Goal: Task Accomplishment & Management: Use online tool/utility

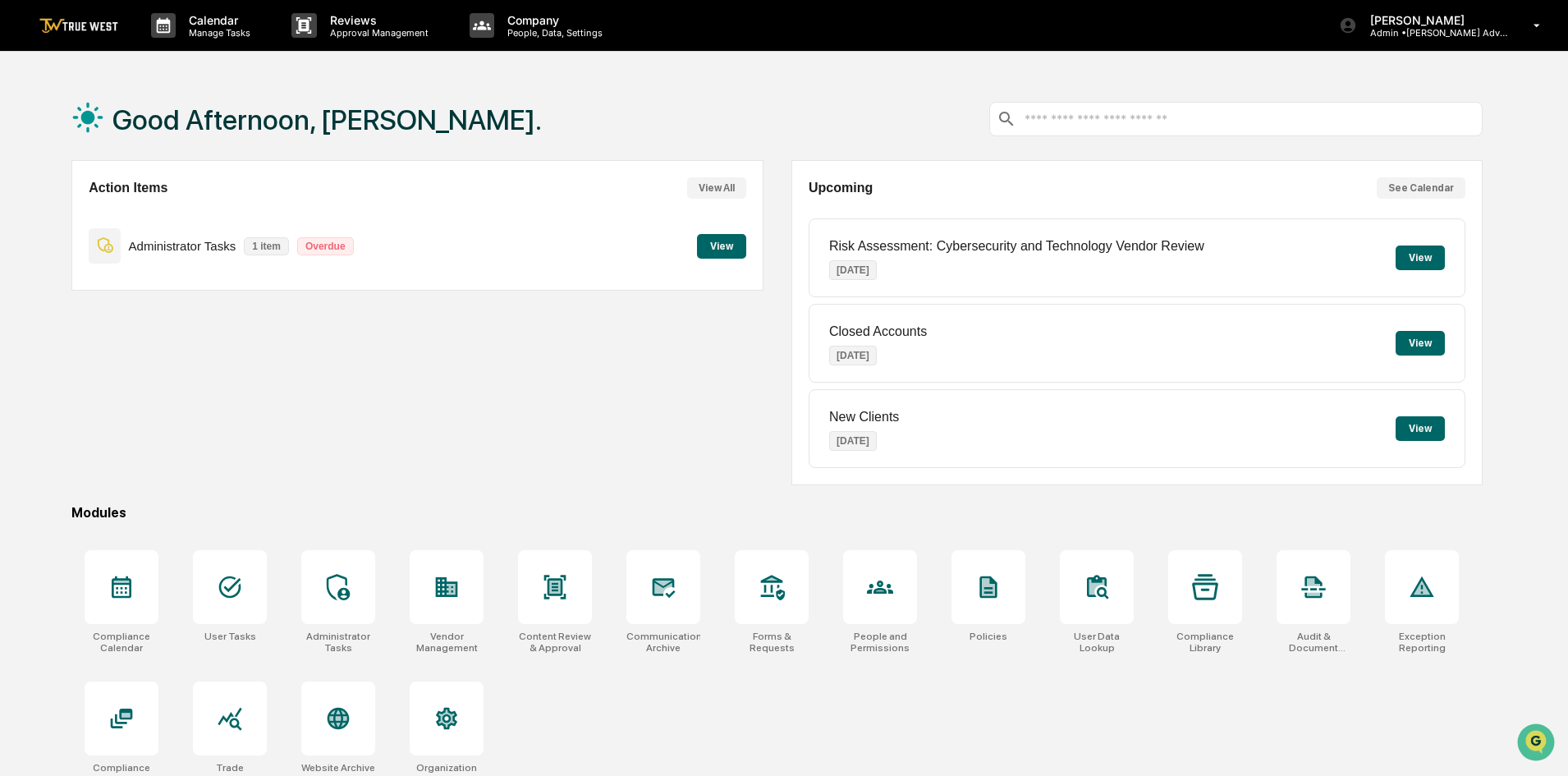
click at [1416, 342] on button "View" at bounding box center [1420, 343] width 49 height 25
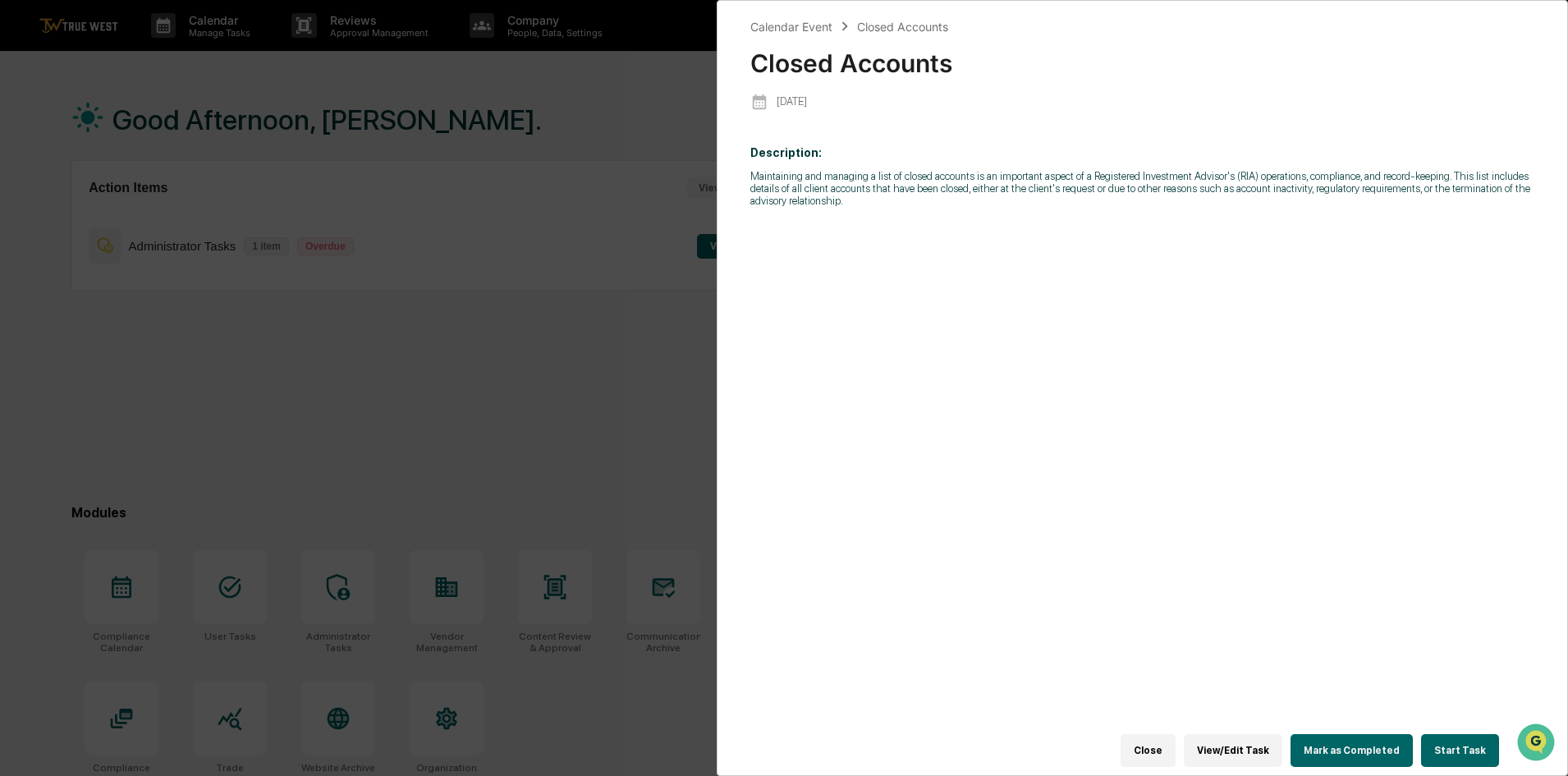
click at [1350, 747] on button "Mark as Completed" at bounding box center [1352, 750] width 122 height 33
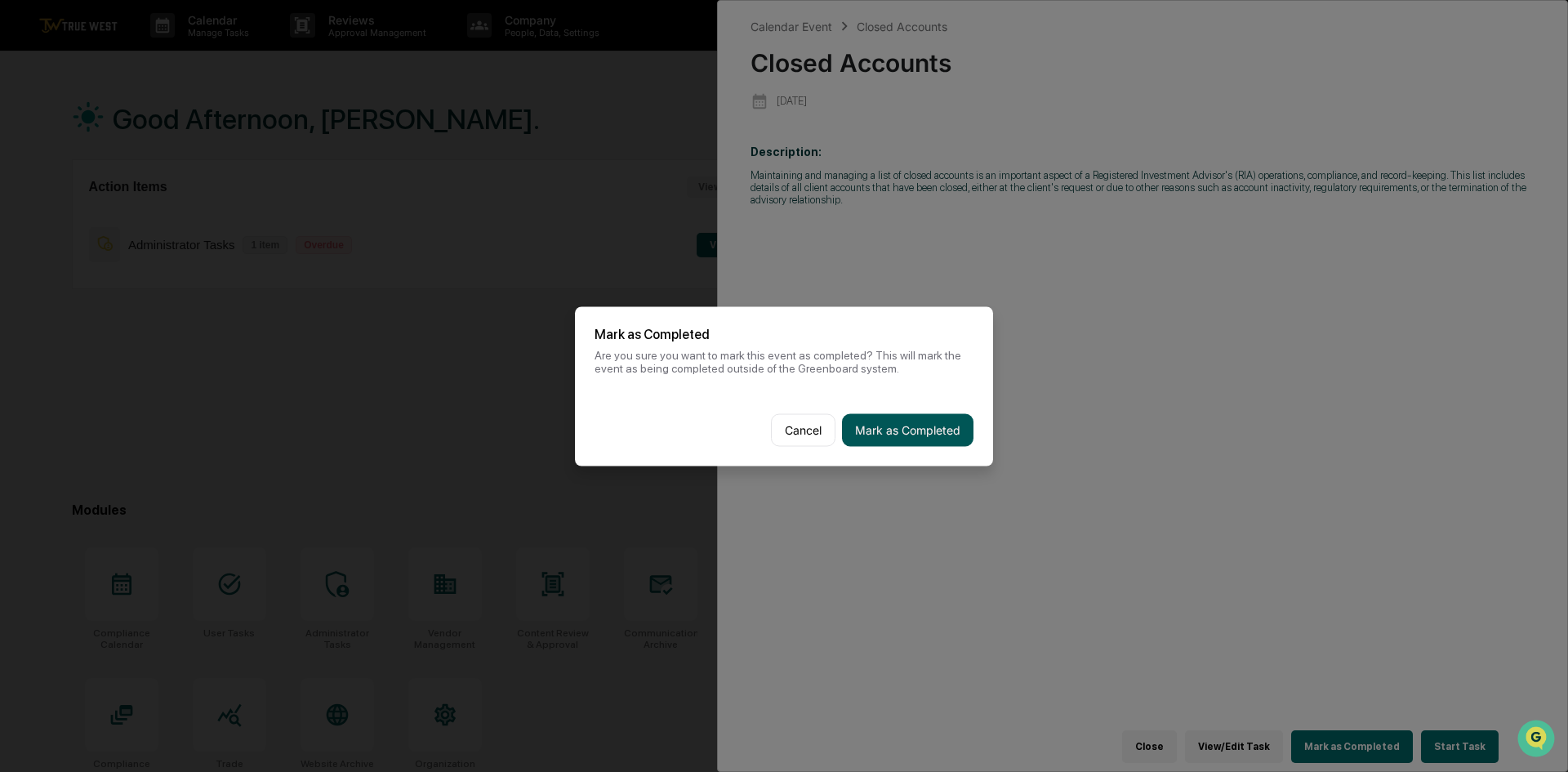
click at [927, 434] on button "Mark as Completed" at bounding box center [908, 430] width 132 height 33
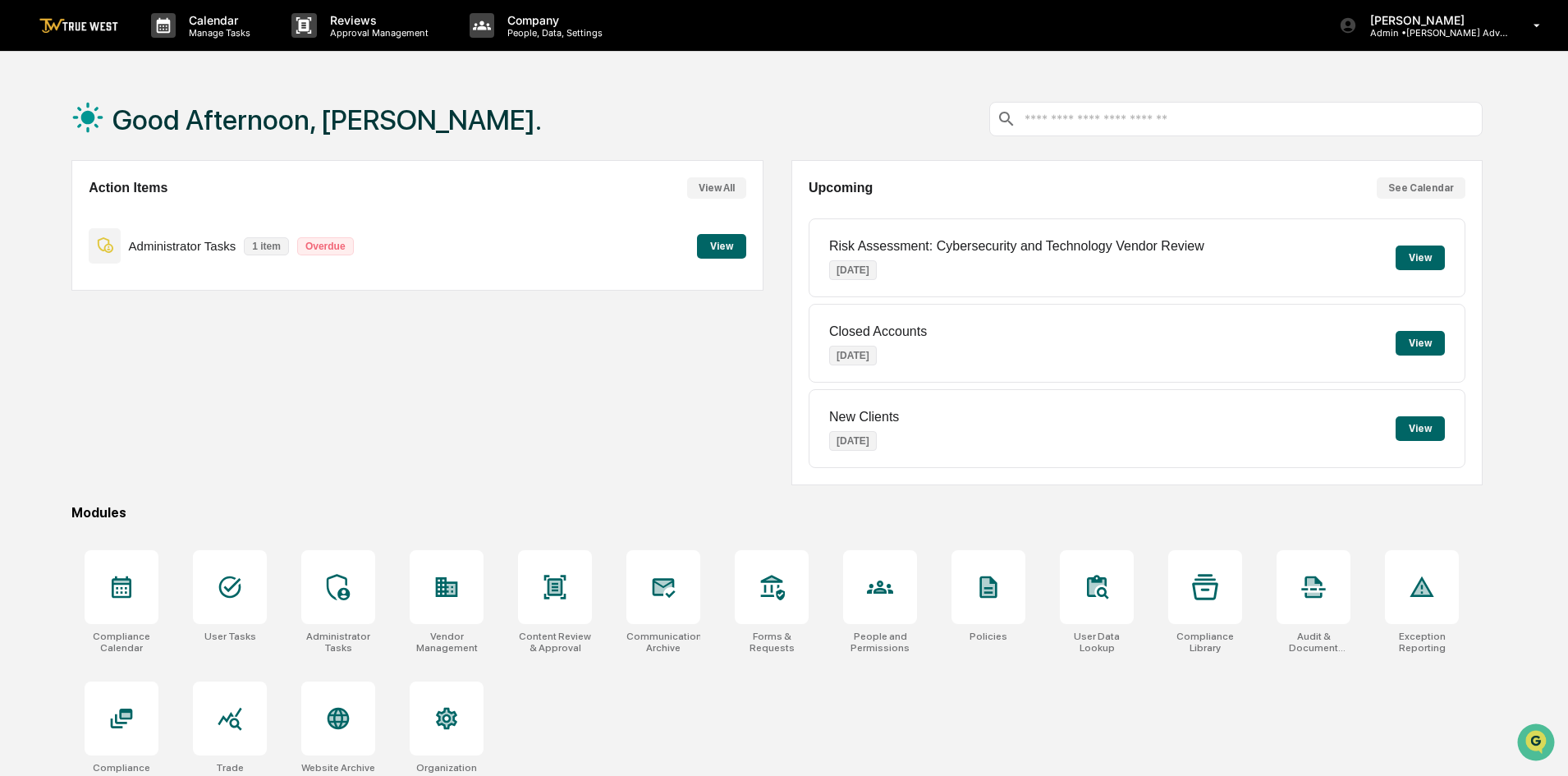
click at [1418, 343] on button "View" at bounding box center [1420, 343] width 49 height 25
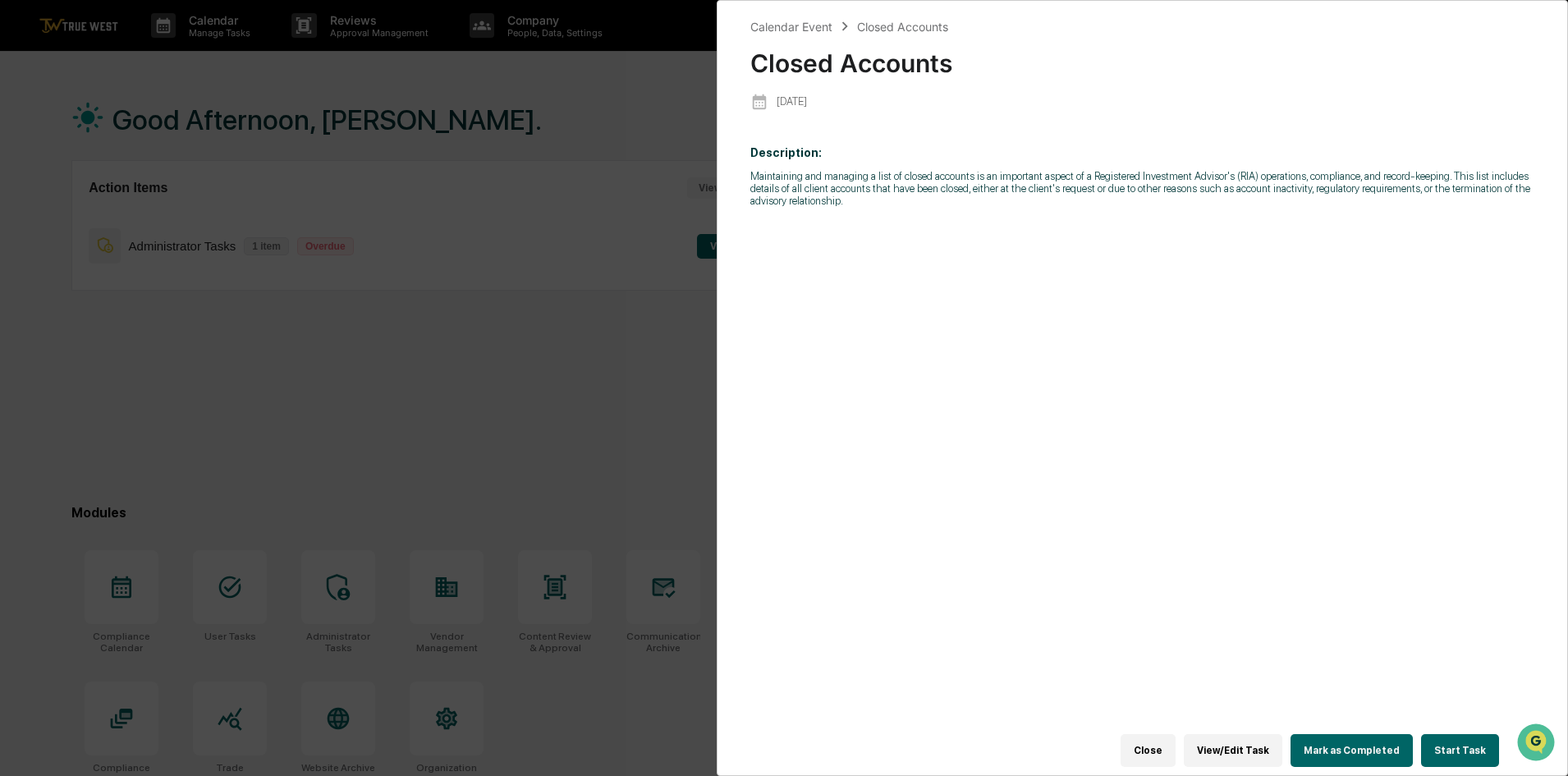
click at [1453, 744] on button "Start Task" at bounding box center [1460, 750] width 78 height 33
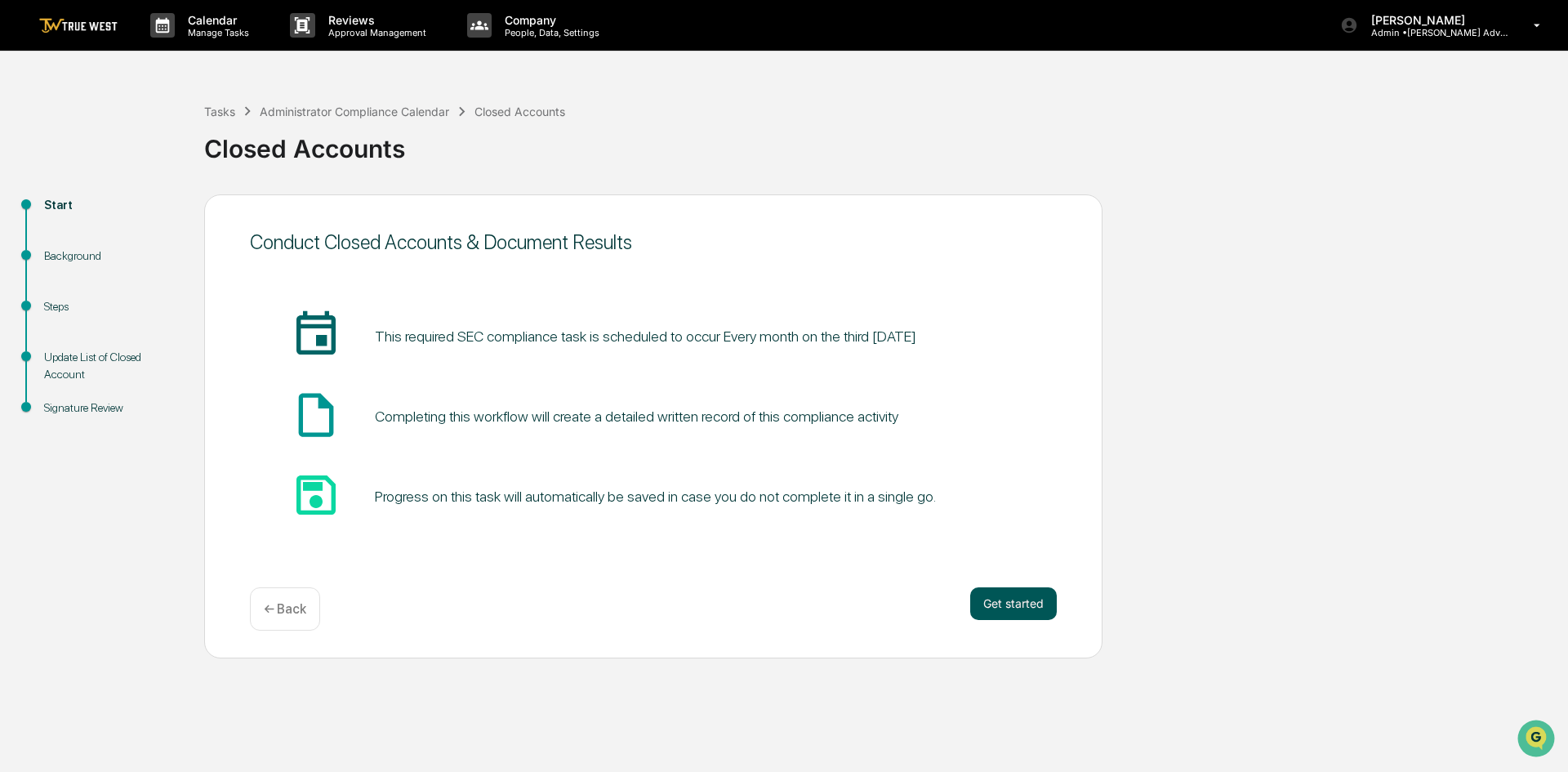
click at [1003, 597] on button "Get started" at bounding box center [1012, 603] width 86 height 33
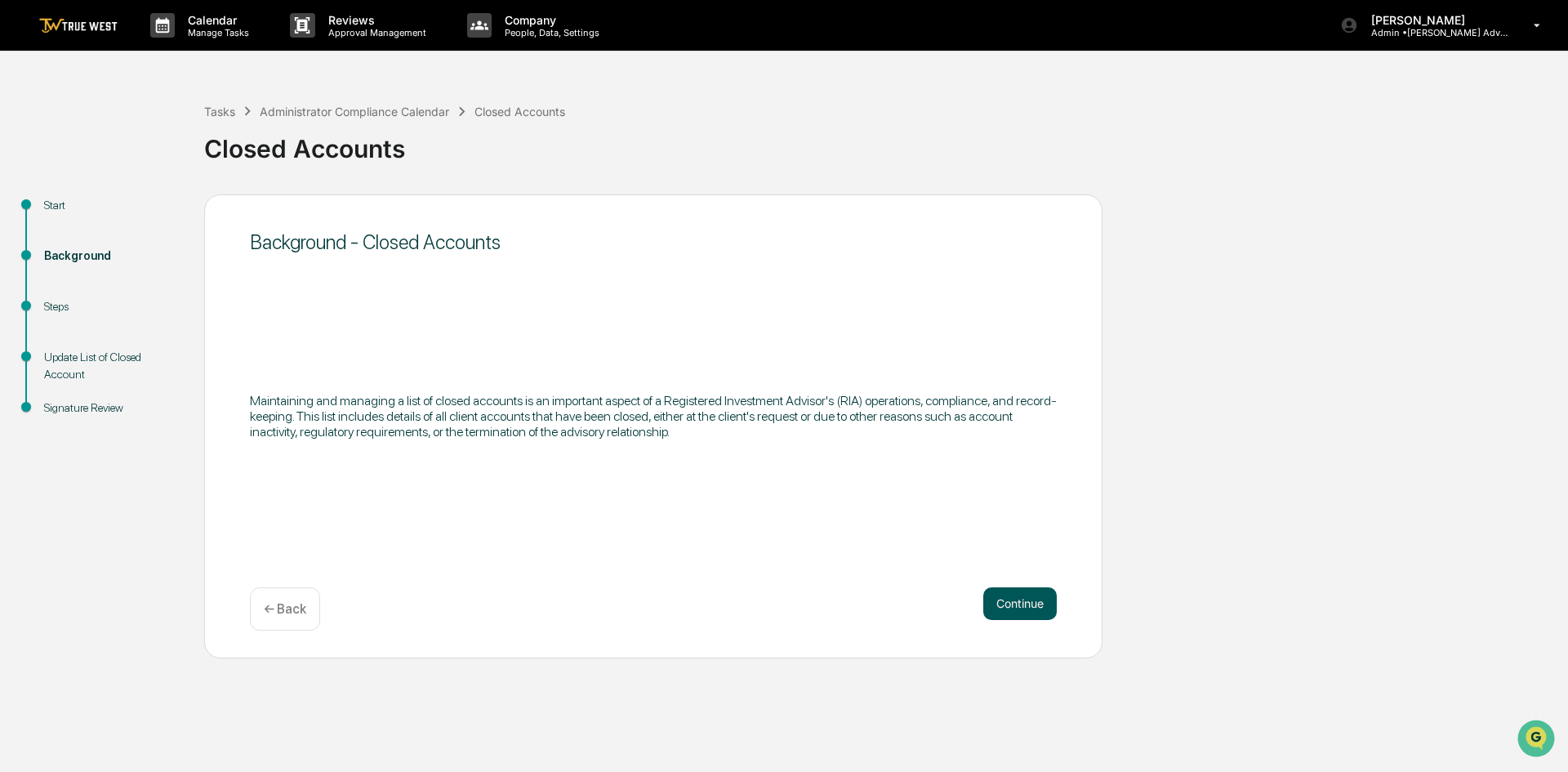
click at [1028, 616] on button "Continue" at bounding box center [1020, 603] width 74 height 33
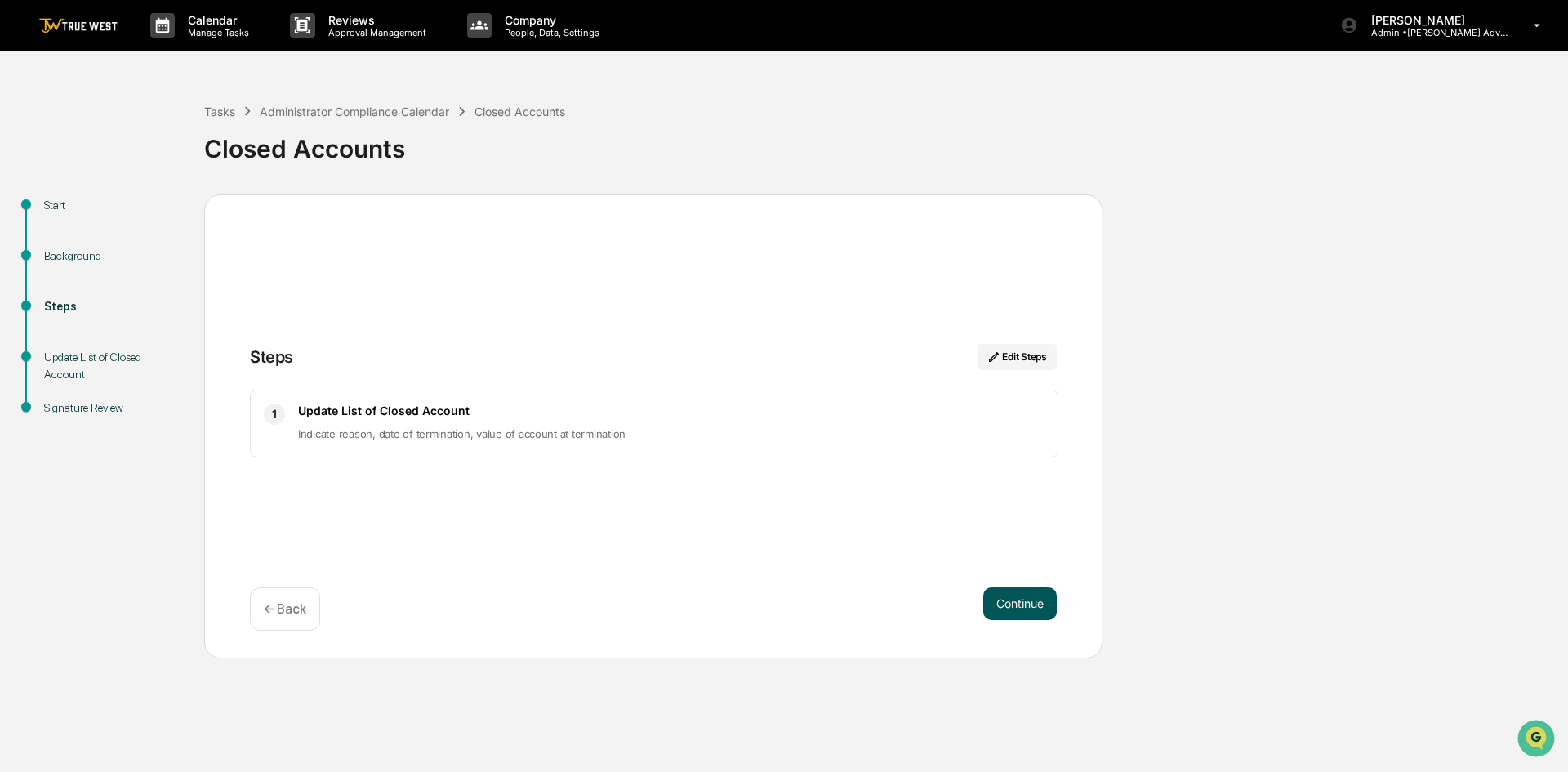
click at [1021, 606] on button "Continue" at bounding box center [1020, 603] width 74 height 33
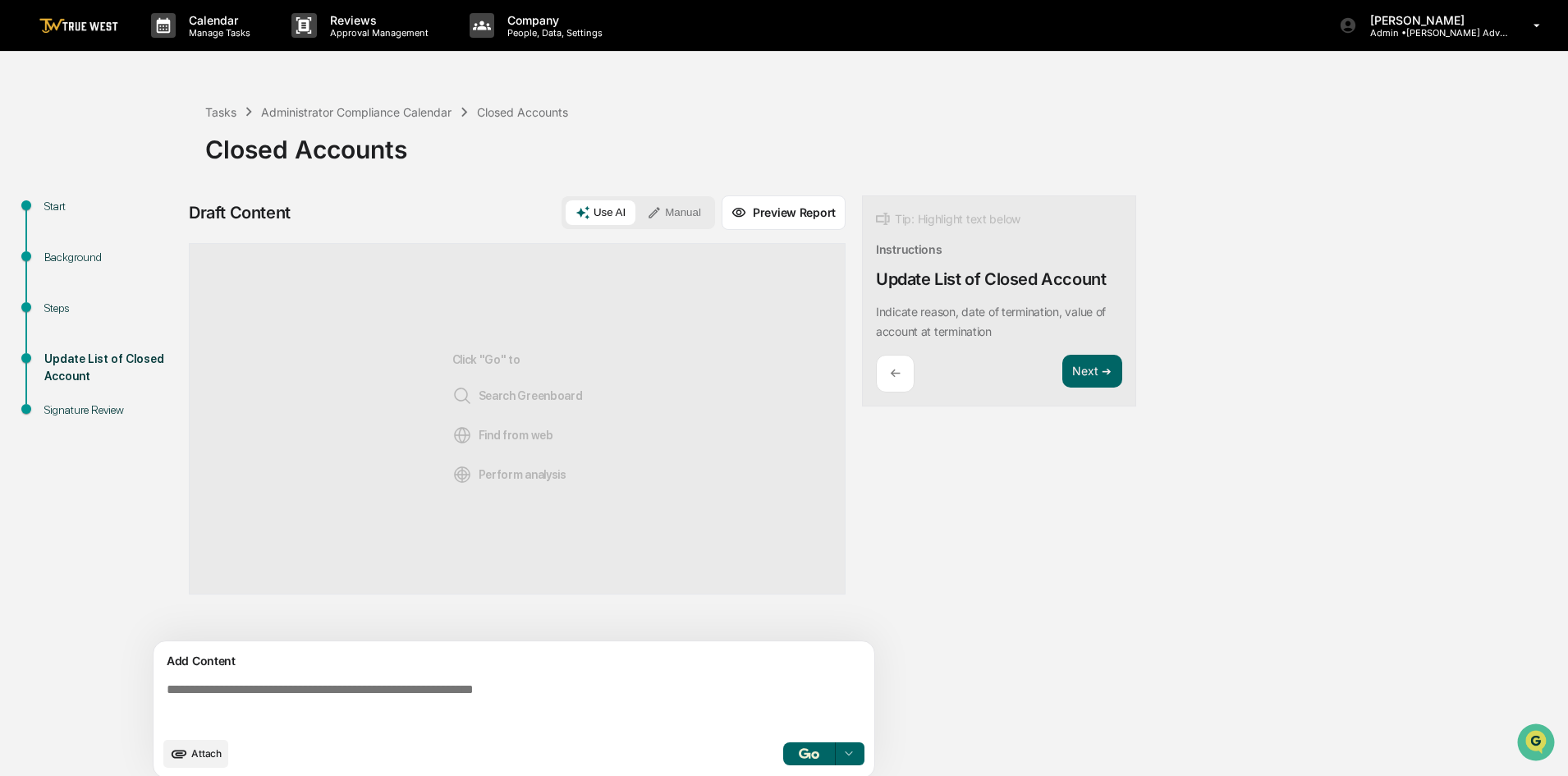
click at [680, 206] on button "Manual" at bounding box center [674, 213] width 74 height 25
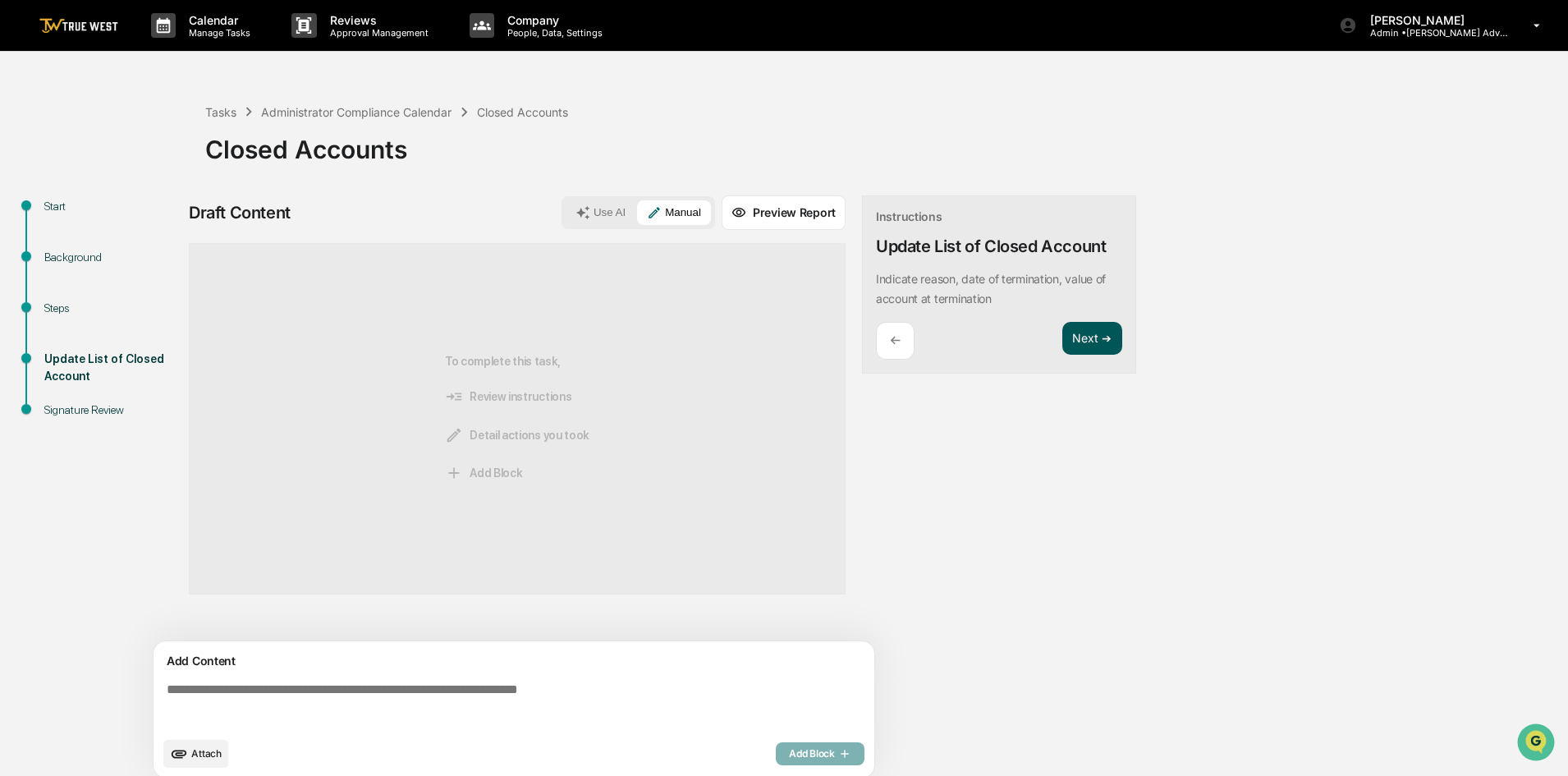
click at [1088, 332] on button "Next ➔" at bounding box center [1092, 339] width 60 height 34
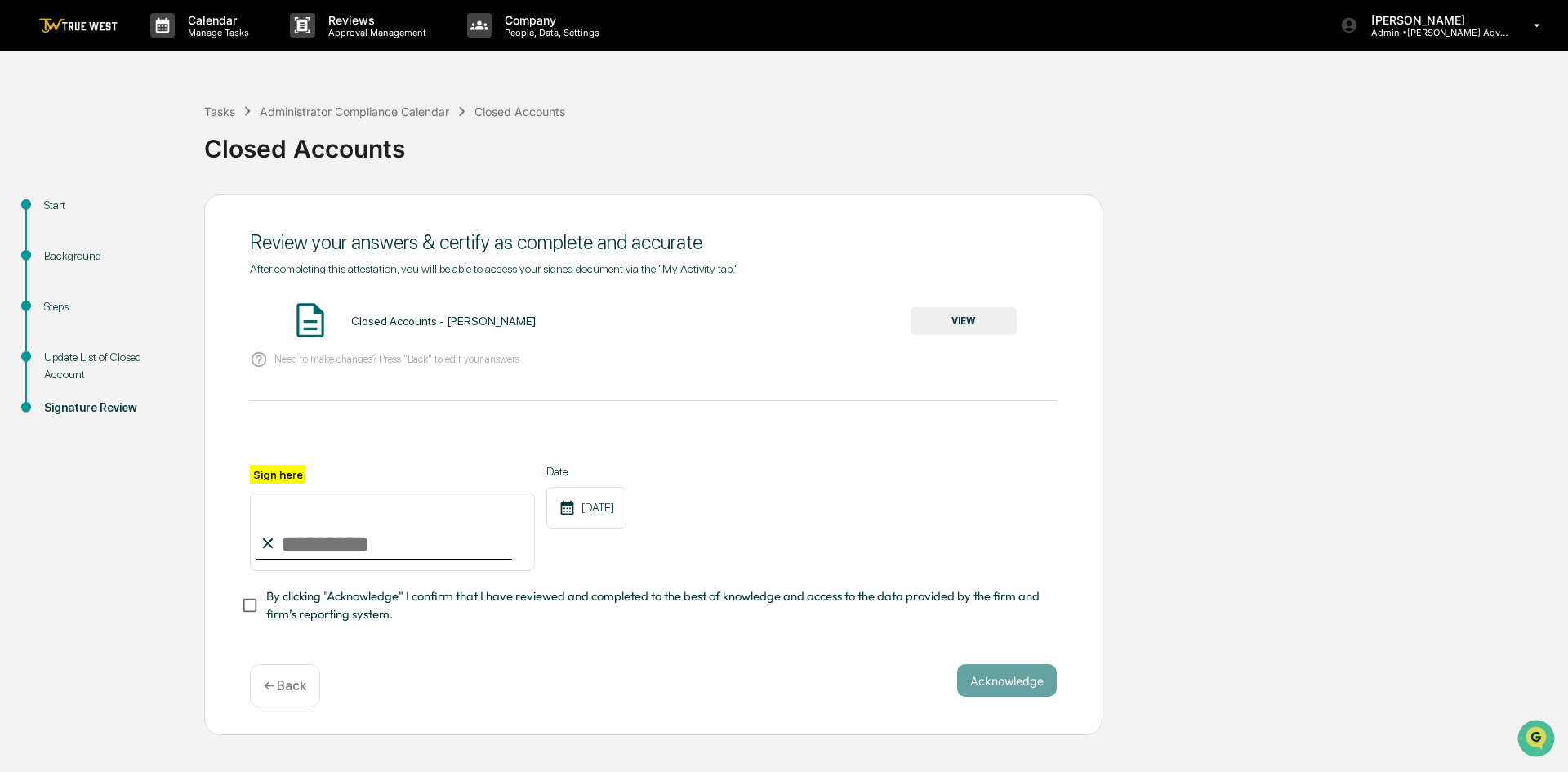
click at [284, 688] on p "← Back" at bounding box center [285, 685] width 43 height 15
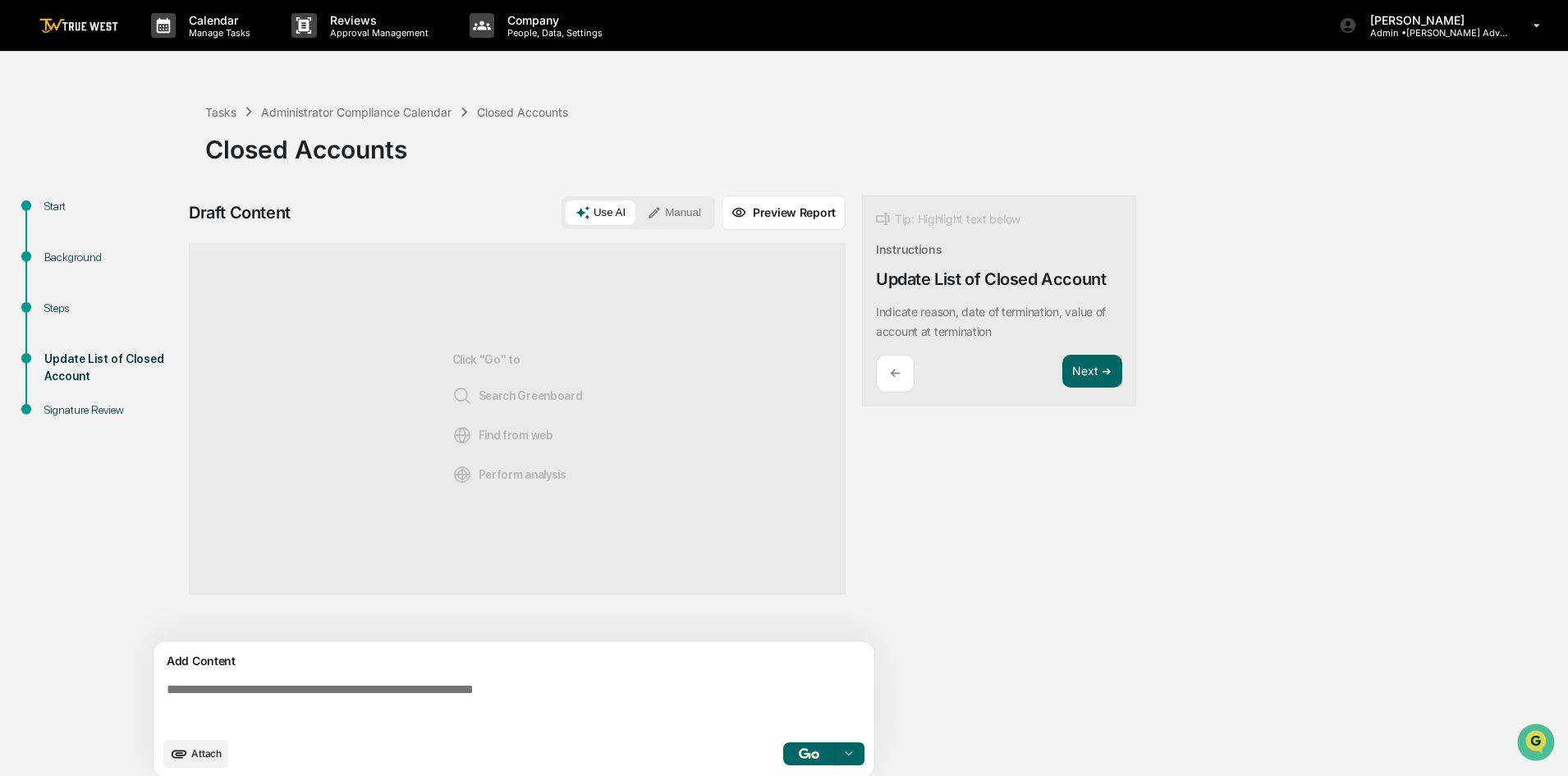
click at [241, 684] on textarea at bounding box center [517, 705] width 714 height 59
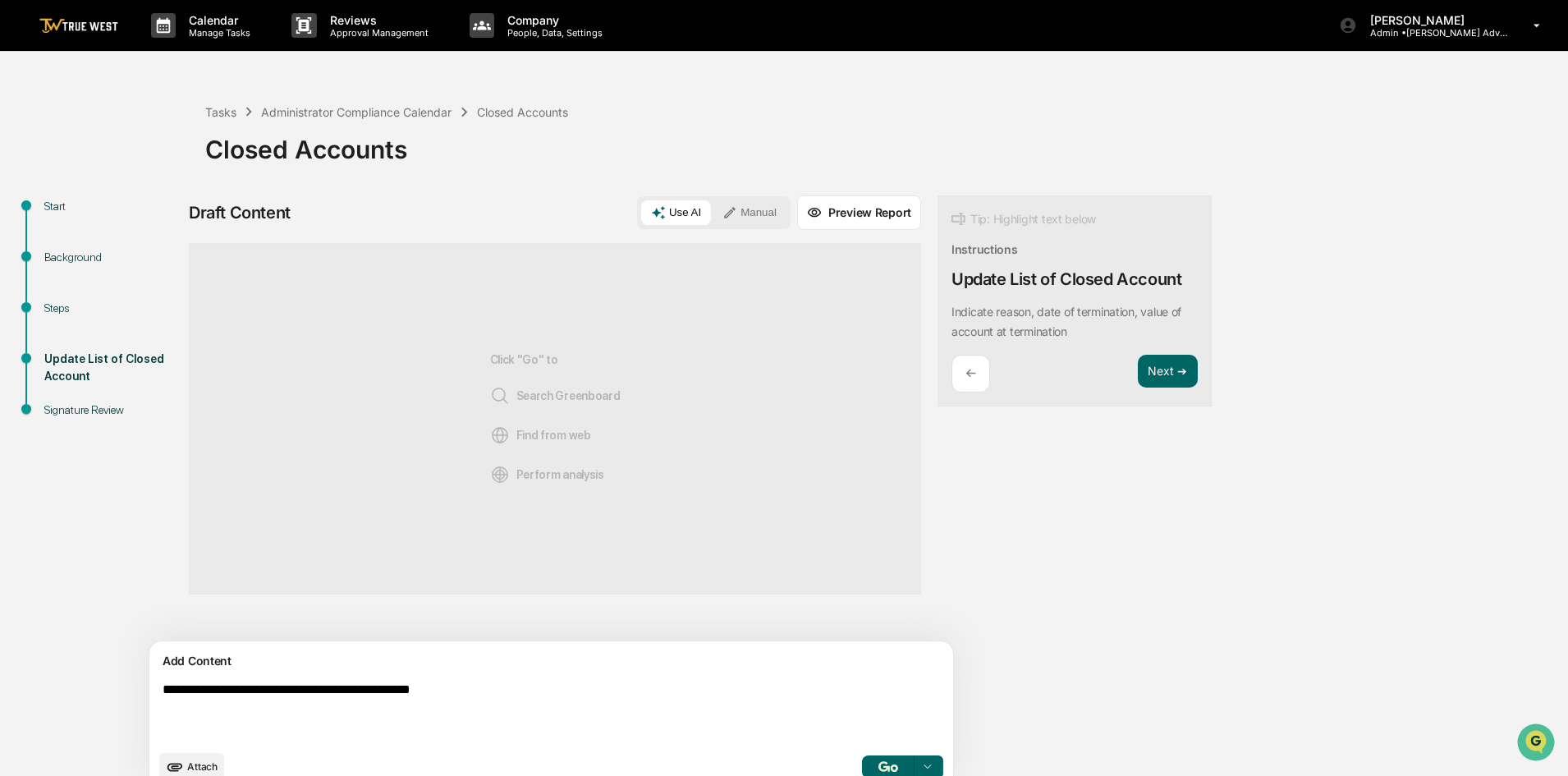
click at [229, 689] on textarea "**********" at bounding box center [513, 712] width 714 height 72
click at [356, 685] on textarea "**********" at bounding box center [513, 712] width 714 height 72
type textarea "**********"
click at [879, 763] on img "button" at bounding box center [889, 766] width 20 height 11
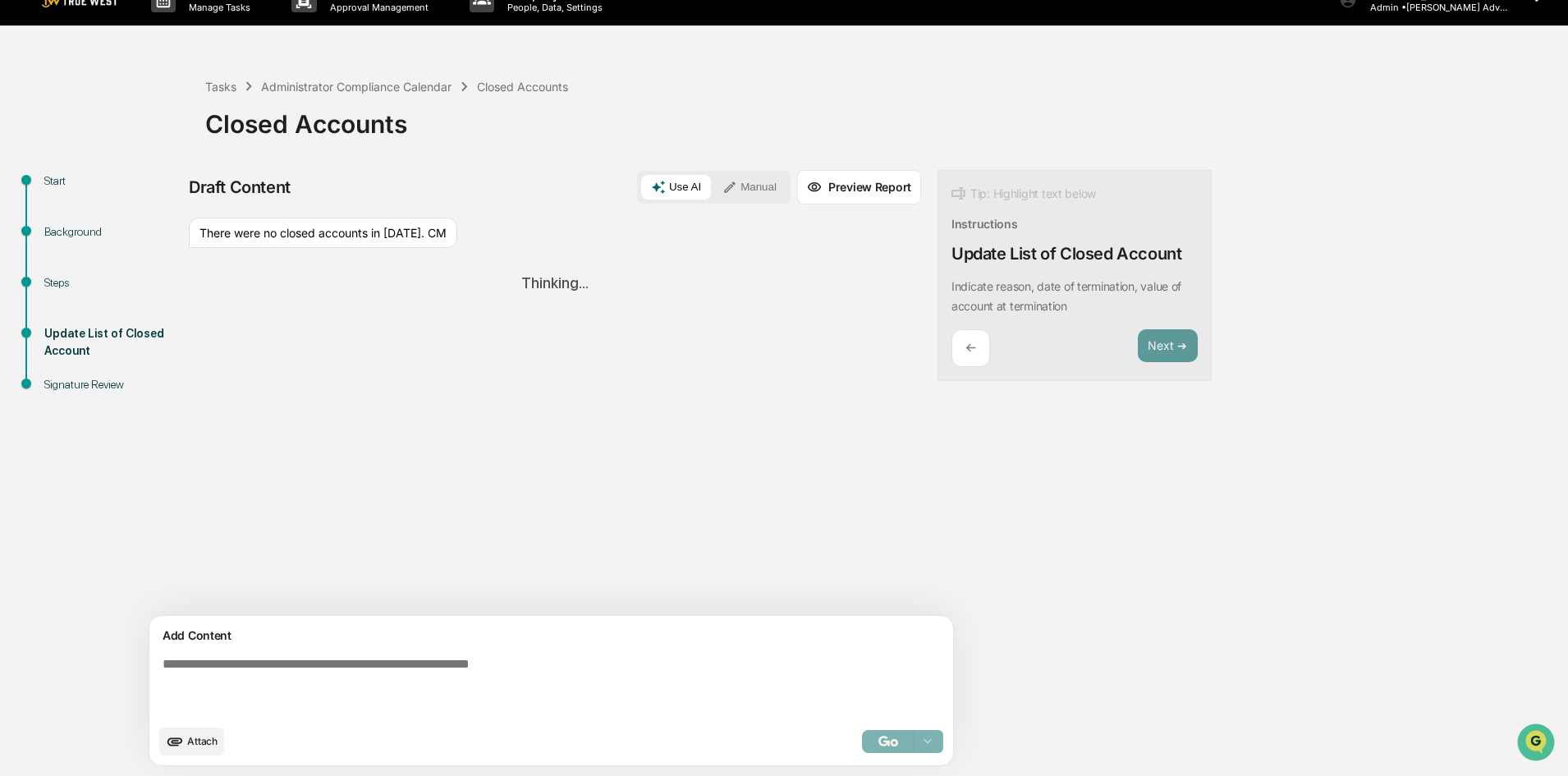
click at [712, 188] on button "Manual" at bounding box center [749, 188] width 74 height 25
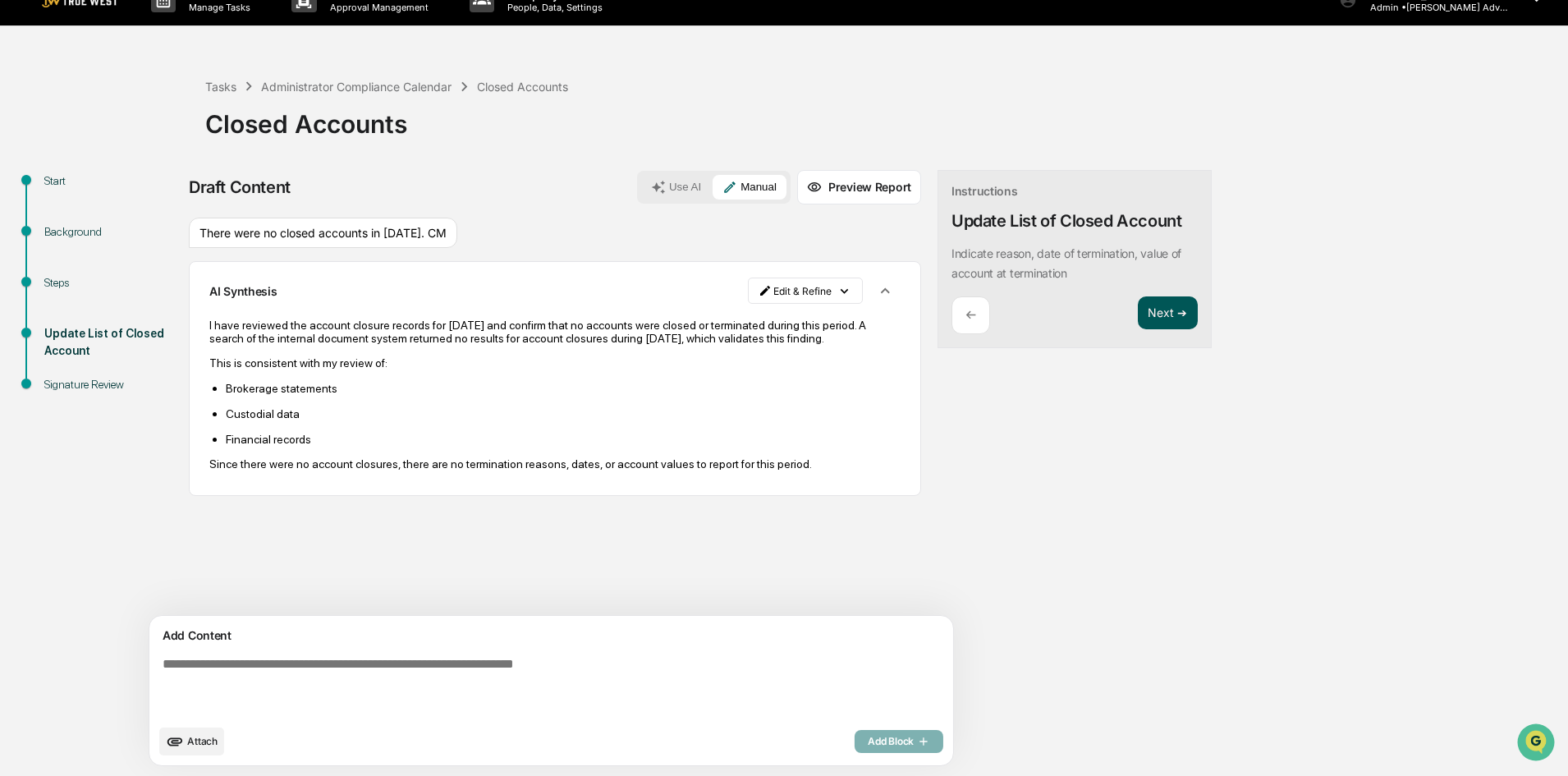
click at [1138, 304] on button "Next ➔" at bounding box center [1168, 314] width 60 height 34
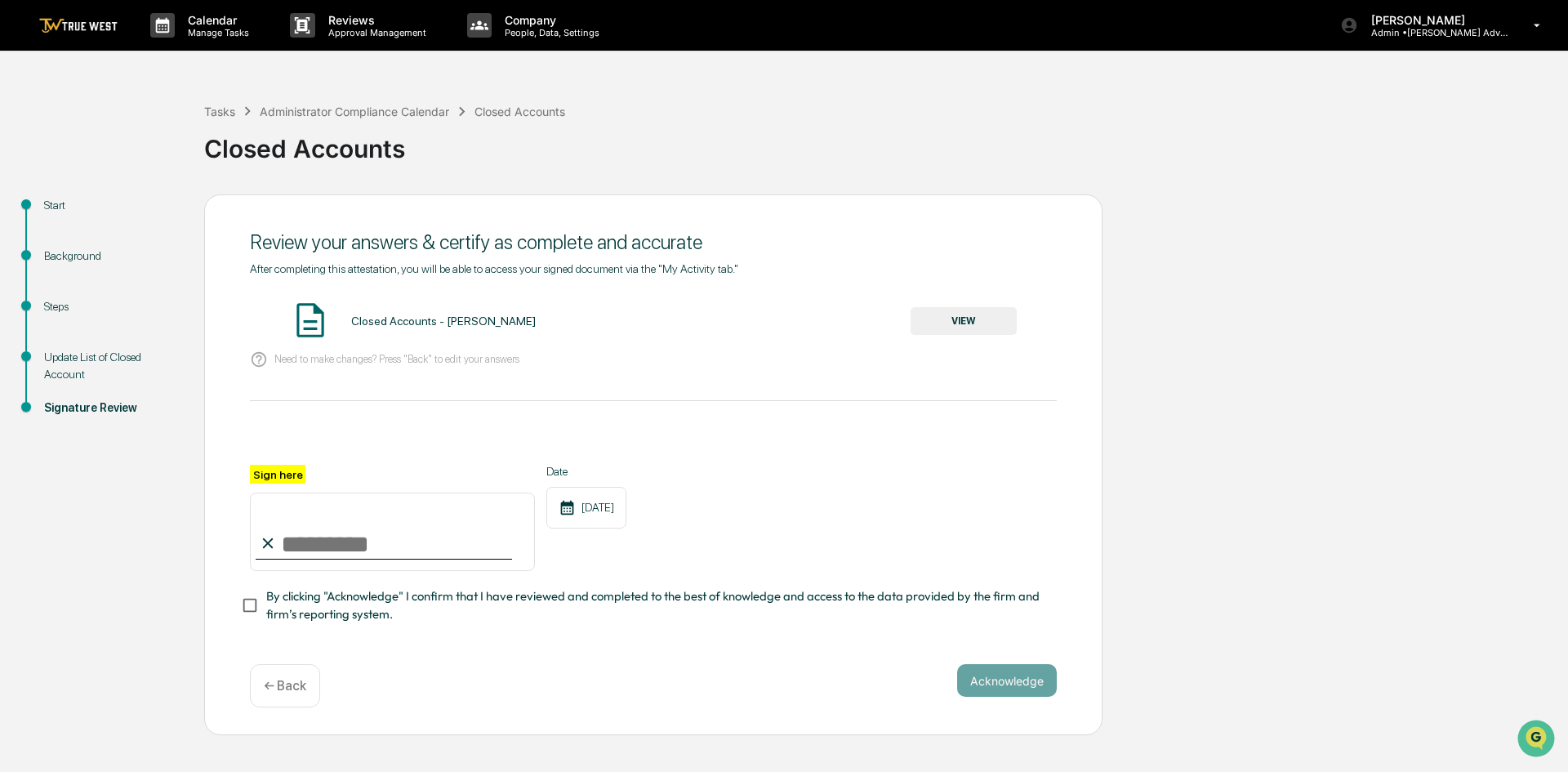
click at [316, 544] on input "Sign here" at bounding box center [392, 532] width 285 height 78
type input "**********"
click at [954, 320] on button "VIEW" at bounding box center [963, 320] width 106 height 28
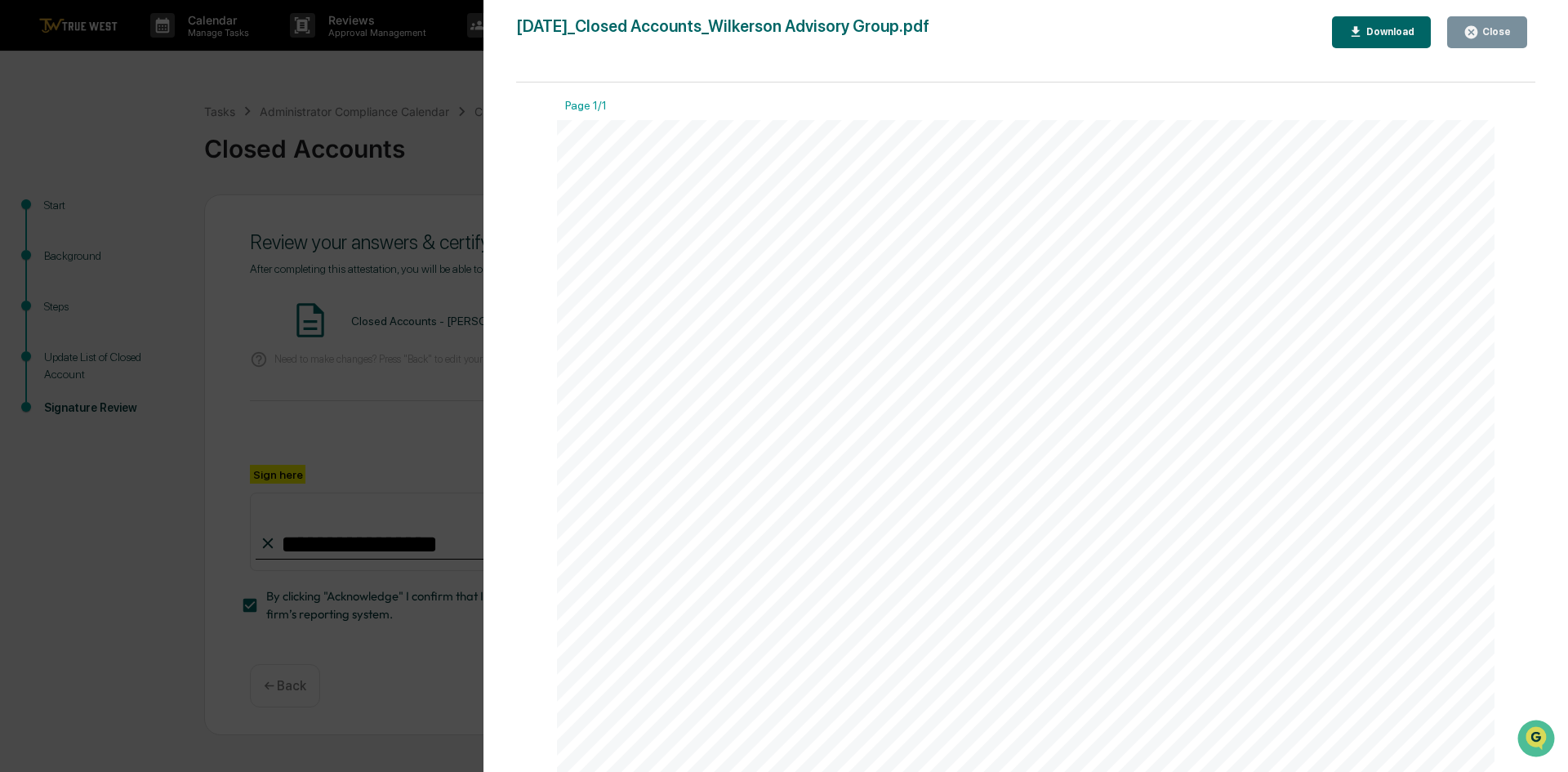
click at [1486, 26] on div "Close" at bounding box center [1494, 31] width 32 height 12
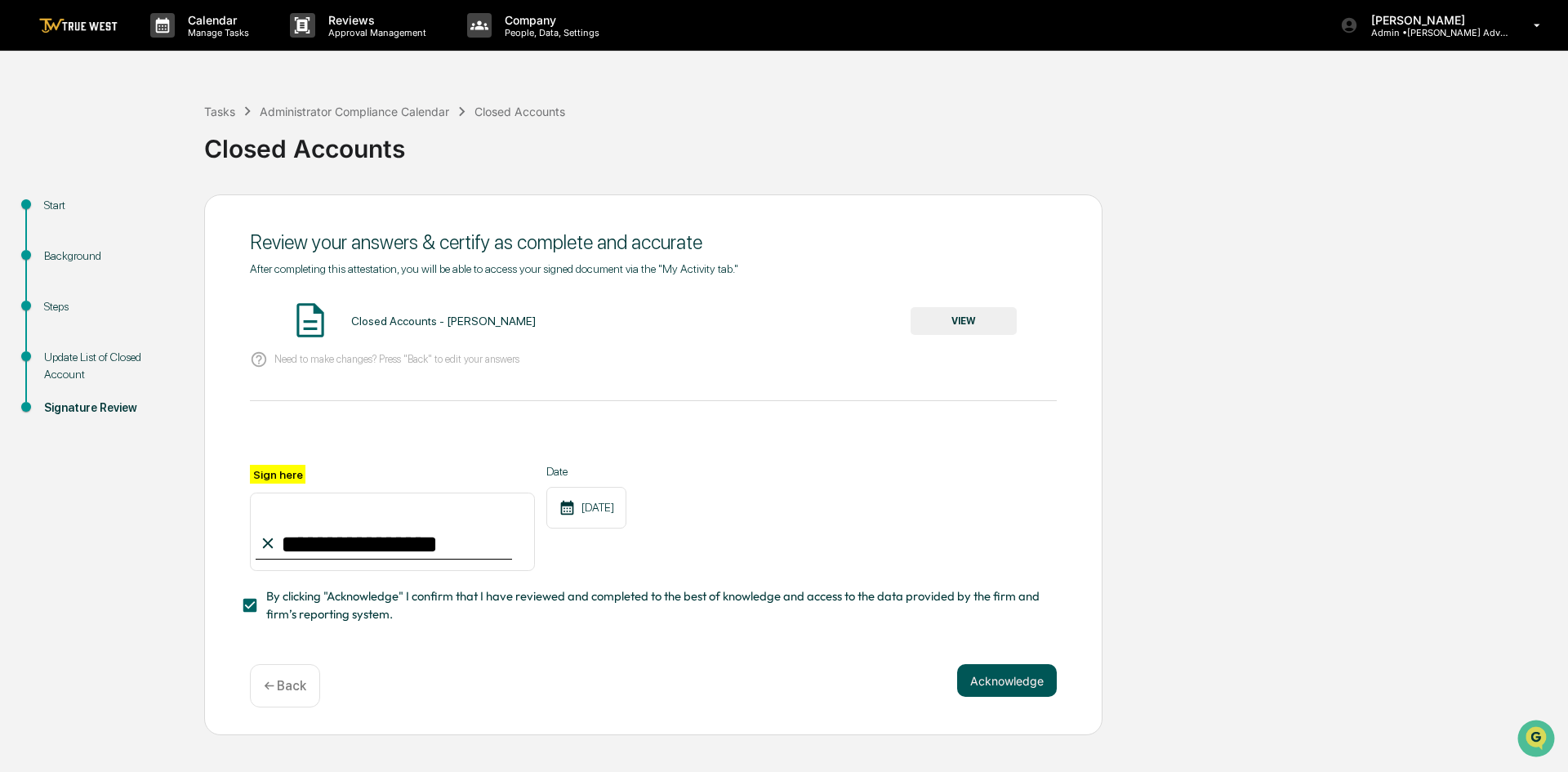
click at [1010, 694] on button "Acknowledge" at bounding box center [1007, 680] width 100 height 33
